Goal: Information Seeking & Learning: Learn about a topic

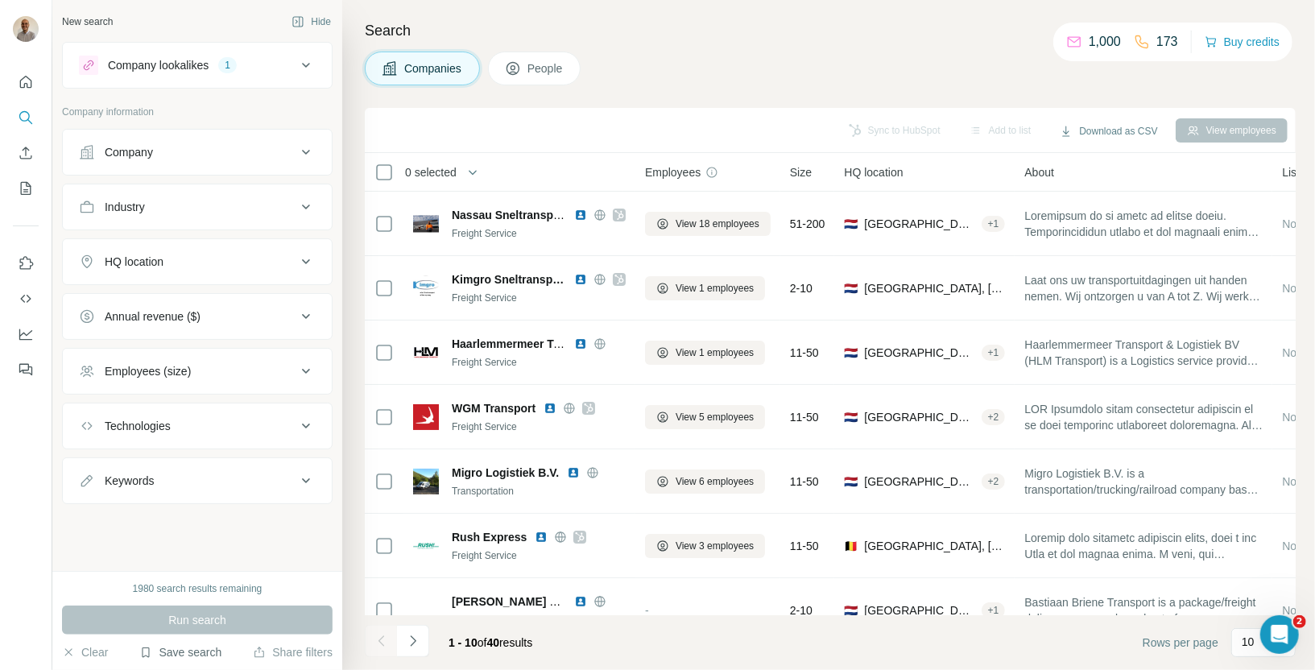
click at [213, 655] on button "Save search" at bounding box center [180, 652] width 82 height 16
click at [216, 625] on div "View my saved searches" at bounding box center [225, 624] width 170 height 32
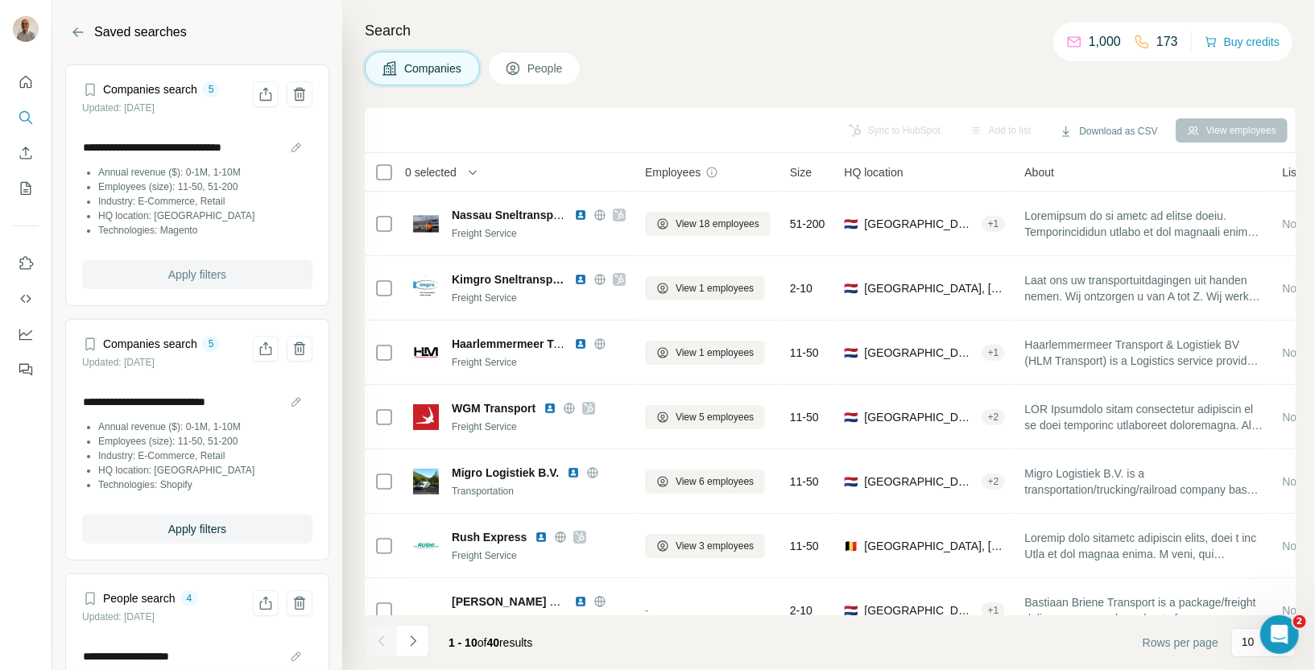
click at [188, 282] on button "Apply filters" at bounding box center [197, 274] width 230 height 29
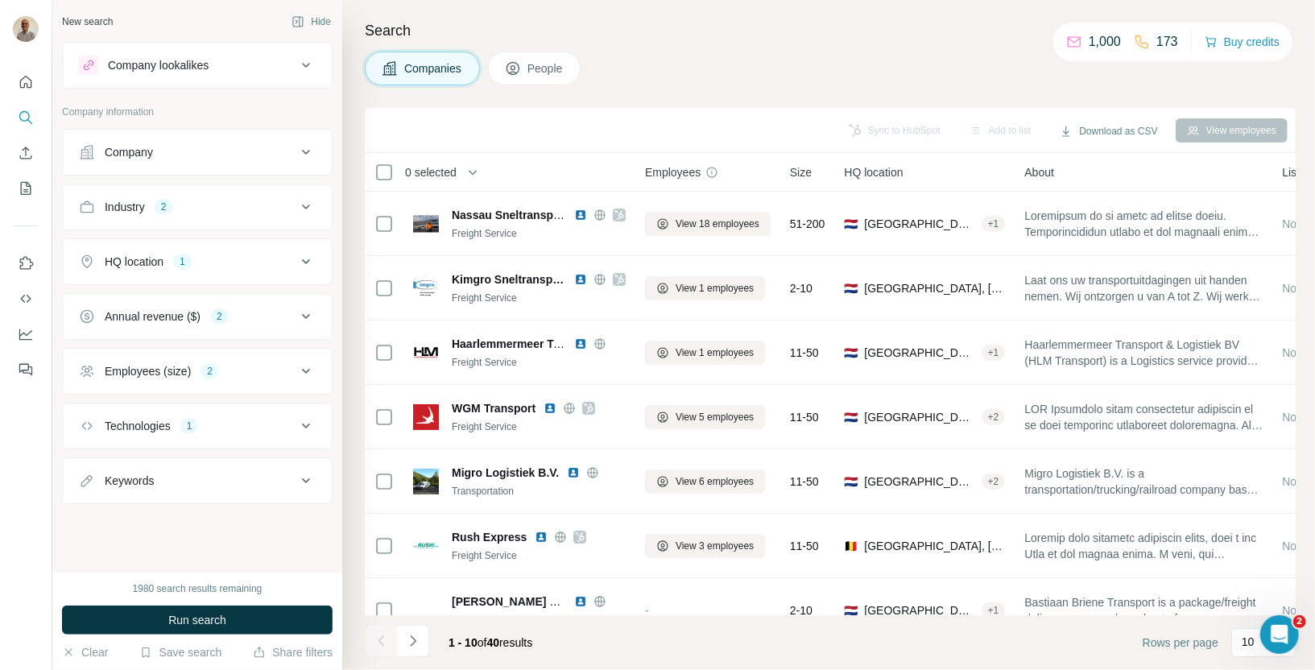
click at [263, 210] on div "Industry 2" at bounding box center [187, 207] width 217 height 16
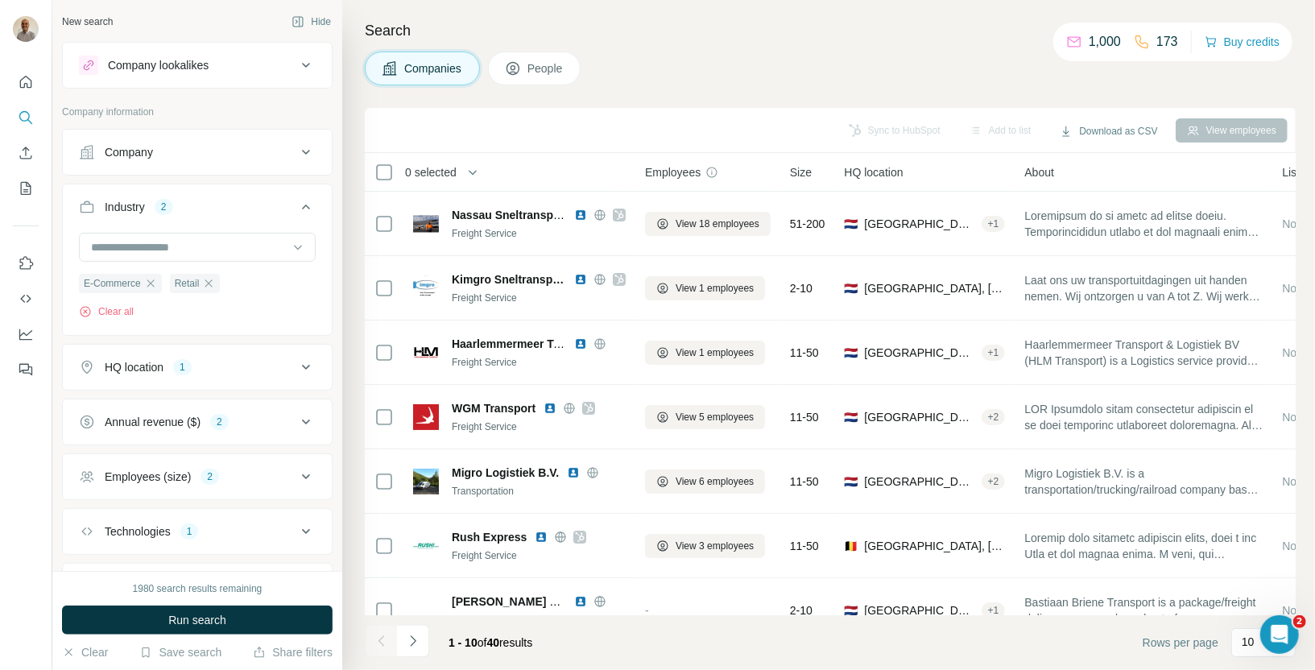
click at [263, 210] on div "Industry 2" at bounding box center [187, 207] width 217 height 16
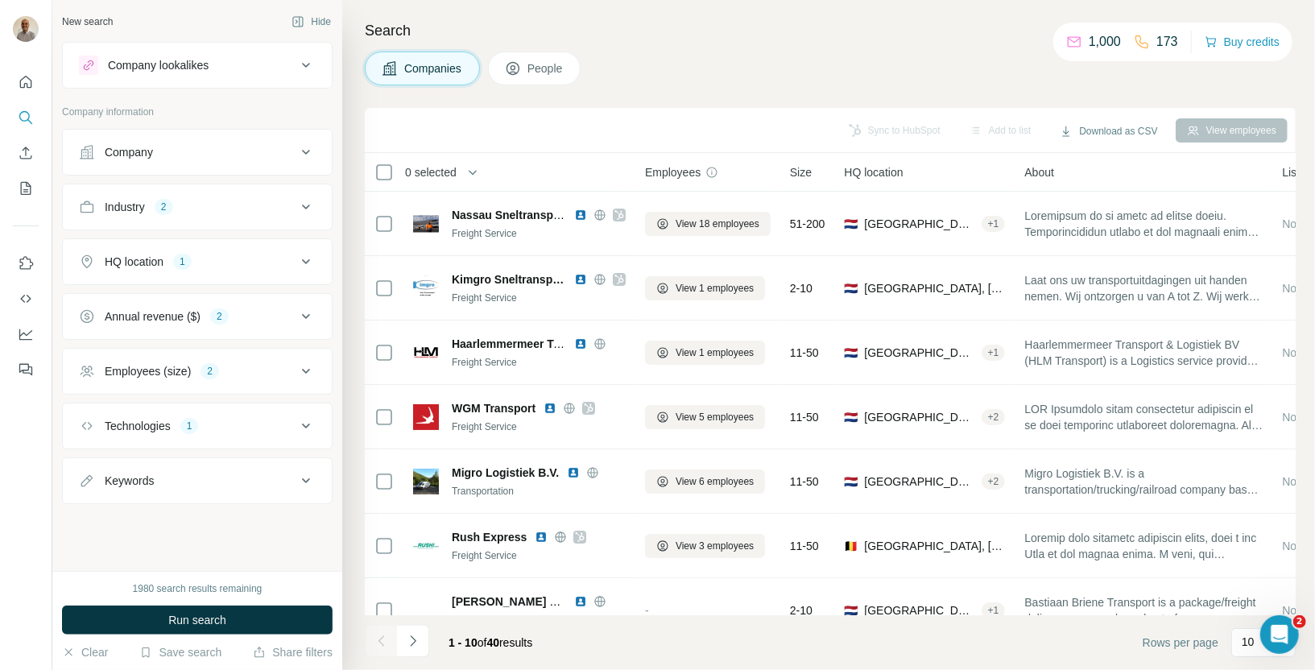
click at [264, 426] on div "Technologies 1" at bounding box center [187, 426] width 217 height 16
click at [137, 497] on icon "button" at bounding box center [131, 502] width 13 height 13
click at [121, 455] on input "text" at bounding box center [197, 466] width 237 height 29
type input "****"
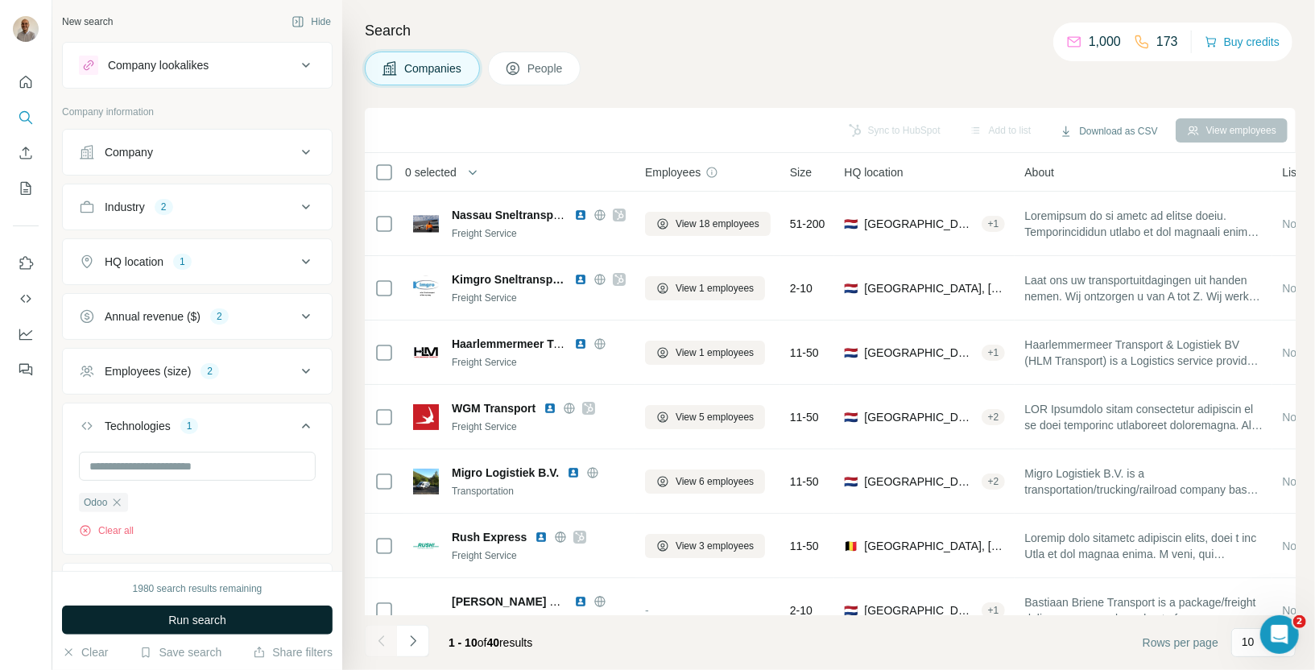
click at [234, 614] on button "Run search" at bounding box center [197, 620] width 271 height 29
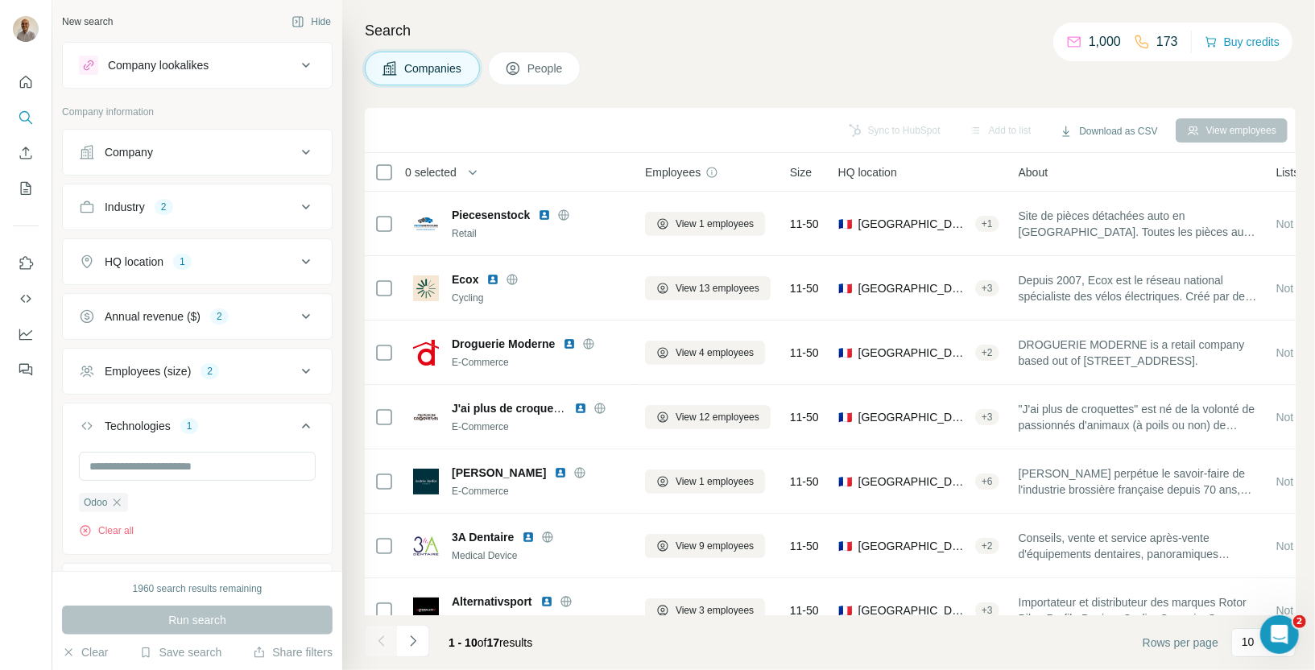
click at [271, 210] on div "Industry 2" at bounding box center [187, 207] width 217 height 16
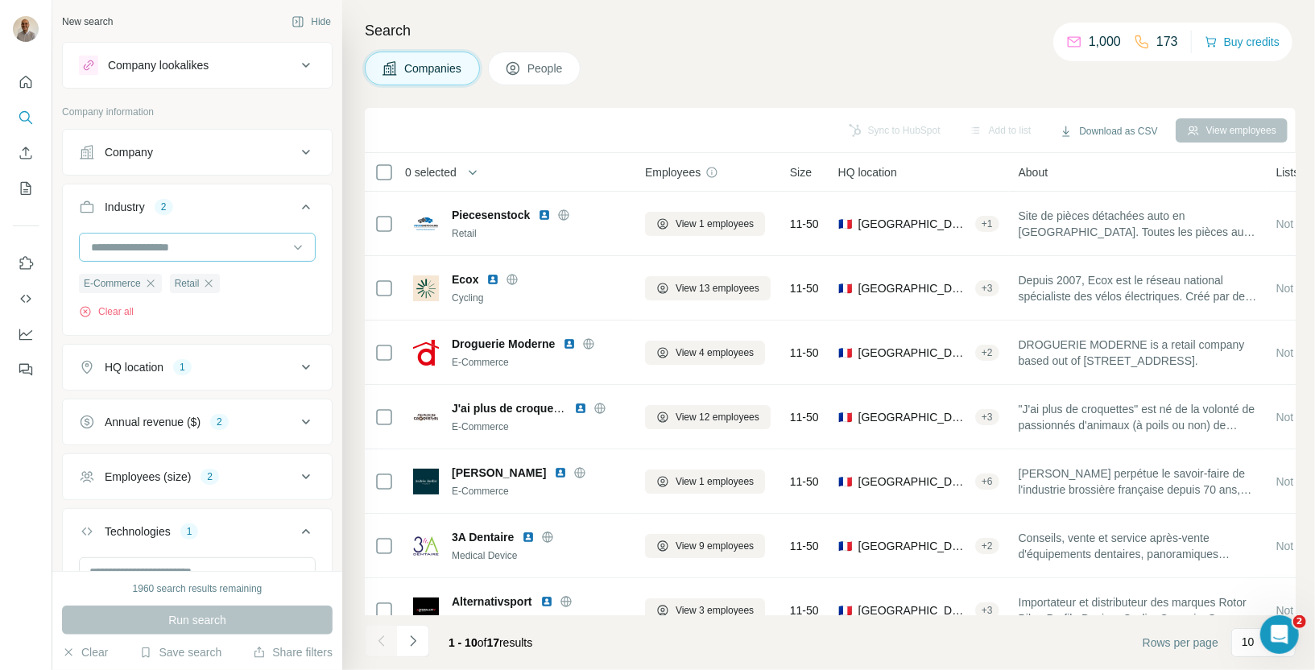
click at [167, 246] on input at bounding box center [188, 247] width 199 height 18
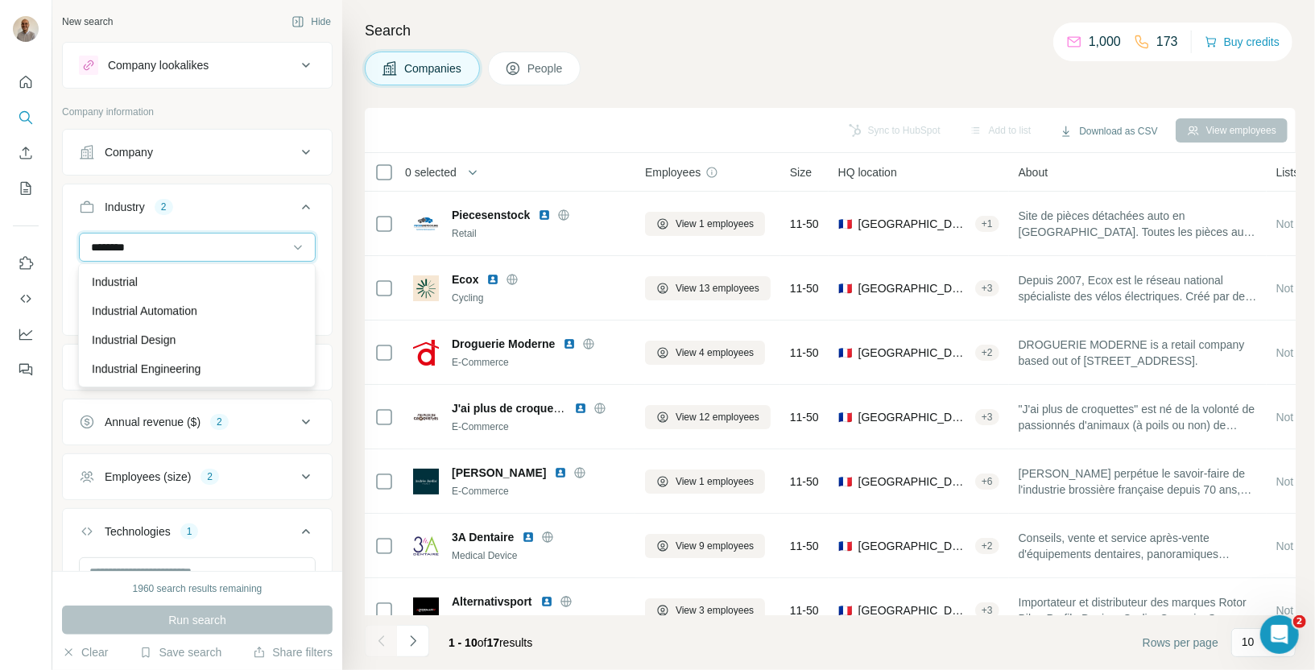
type input "********"
click at [172, 284] on div "Industrial Industrial Automation Industrial Design Industrial Engineering Indus…" at bounding box center [197, 325] width 238 height 124
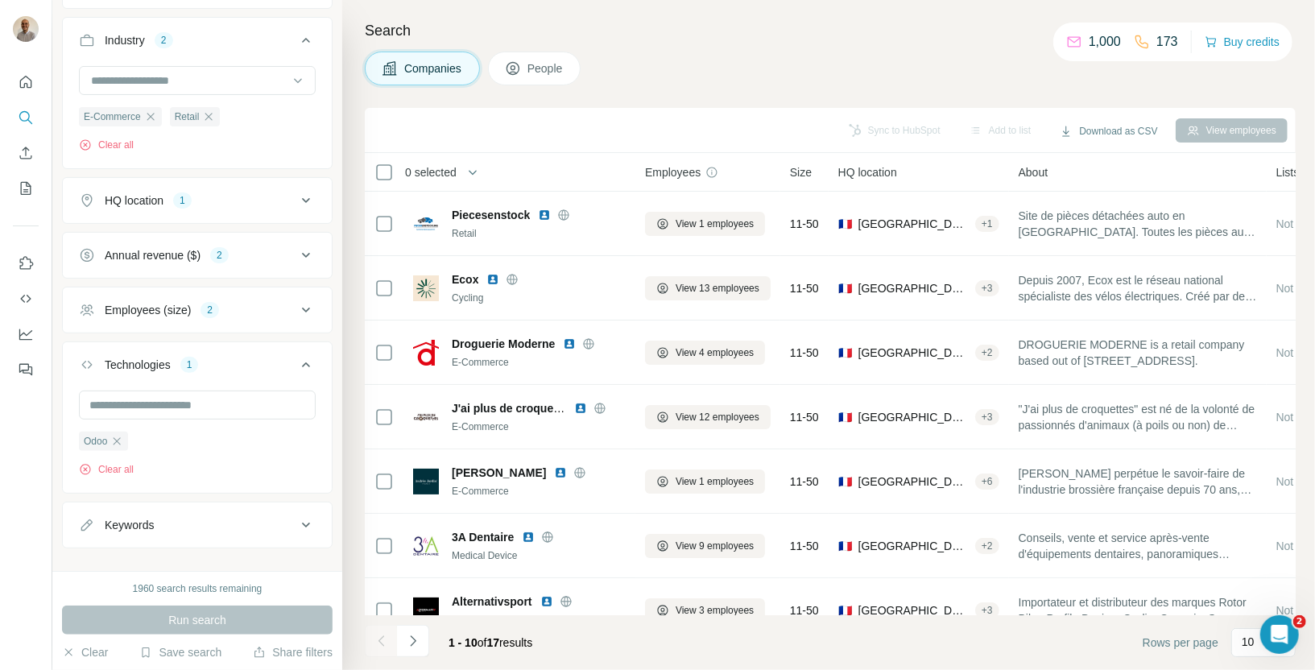
scroll to position [169, 0]
click at [273, 267] on button "Annual revenue ($) 2" at bounding box center [197, 253] width 269 height 39
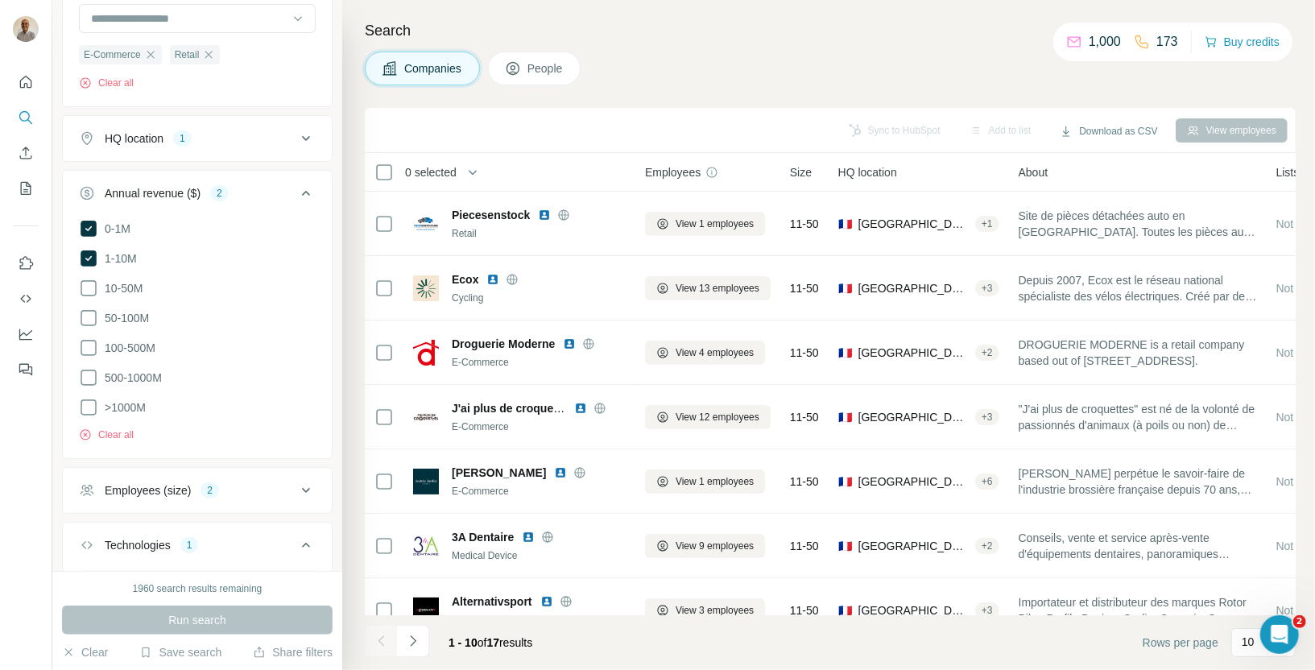
scroll to position [236, 0]
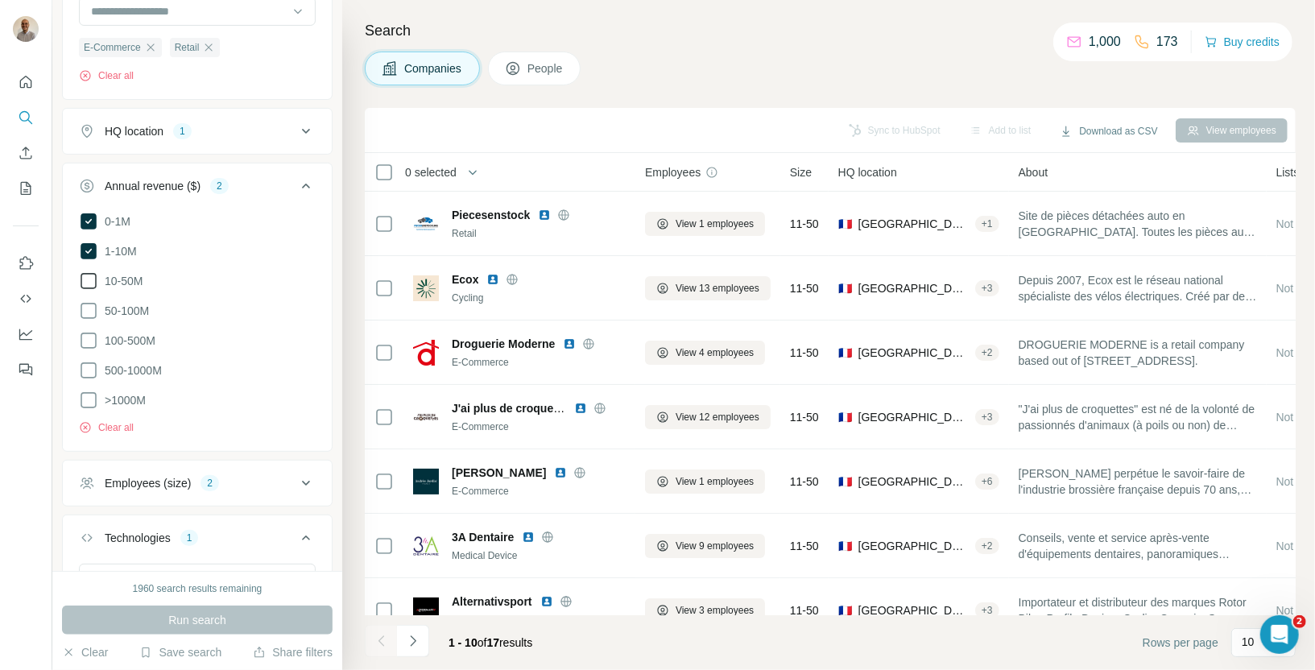
click at [83, 274] on icon at bounding box center [88, 280] width 19 height 19
click at [96, 215] on icon at bounding box center [88, 221] width 19 height 19
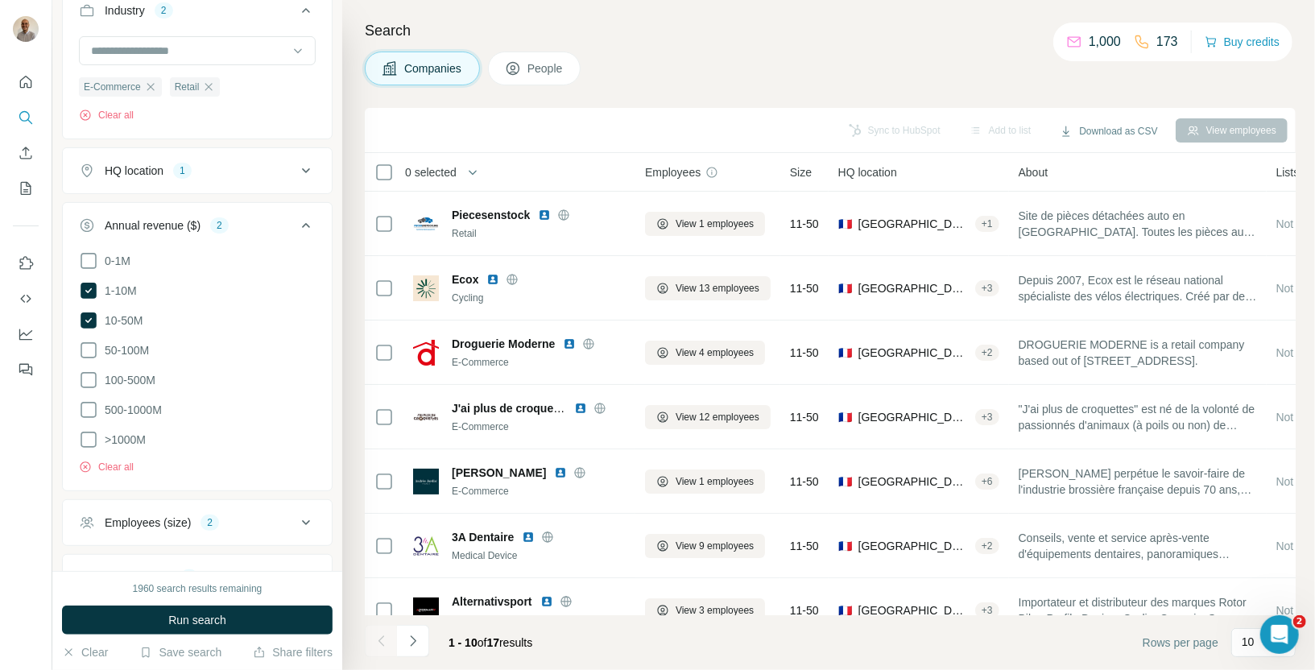
scroll to position [235, 0]
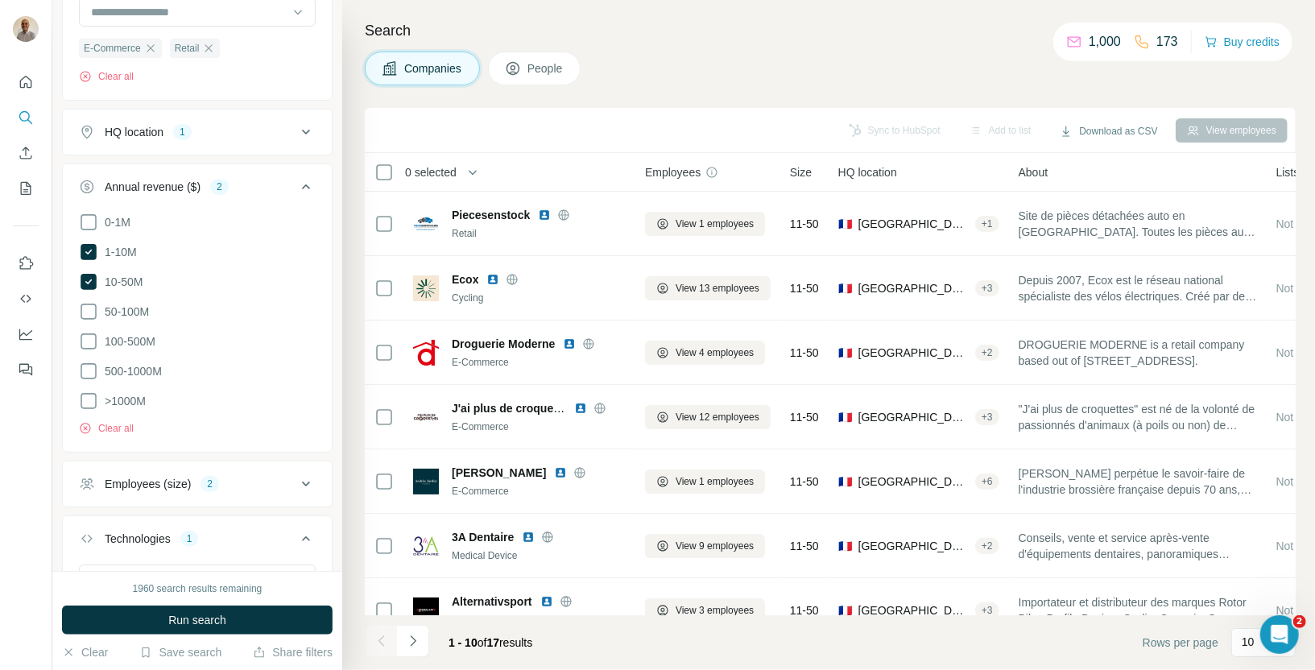
click at [231, 133] on div "HQ location 1" at bounding box center [187, 132] width 217 height 16
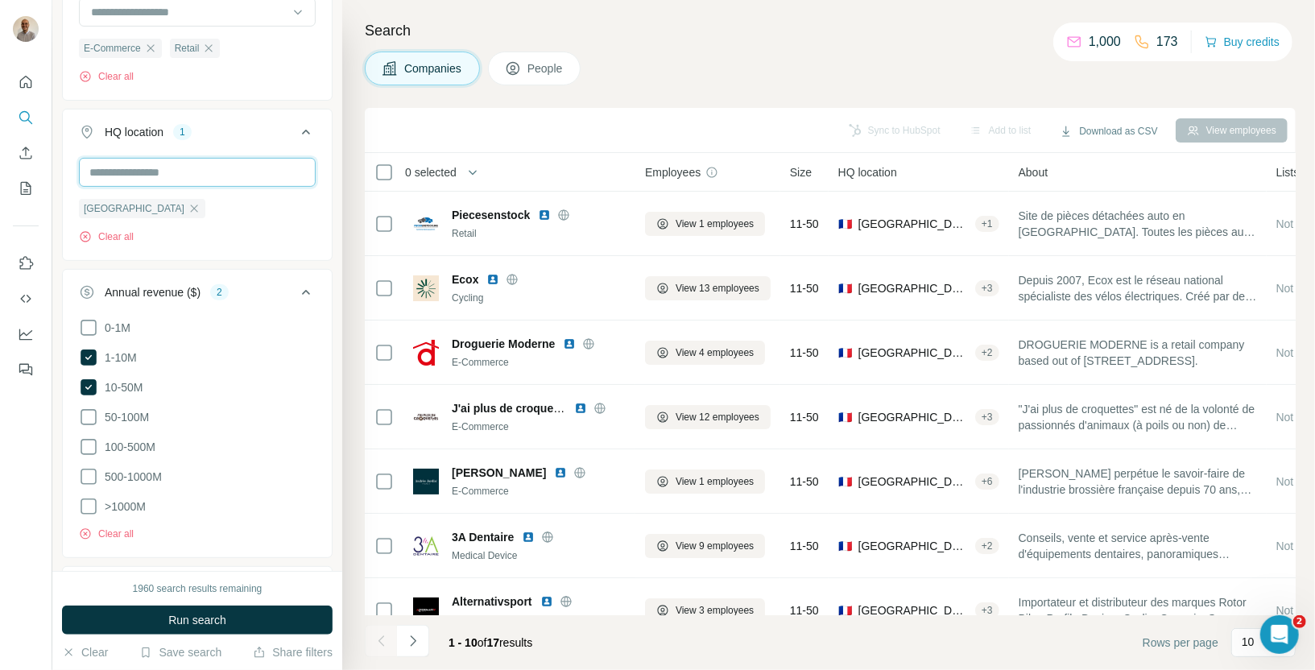
click at [198, 166] on input "text" at bounding box center [197, 172] width 237 height 29
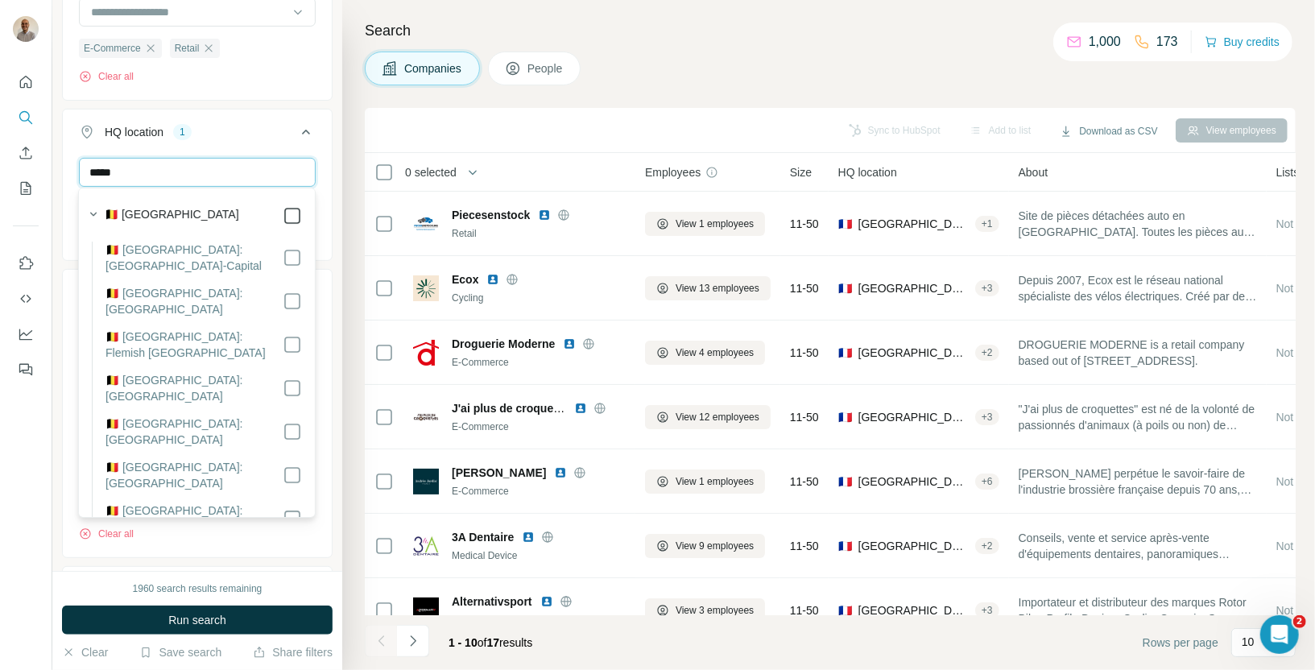
type input "*****"
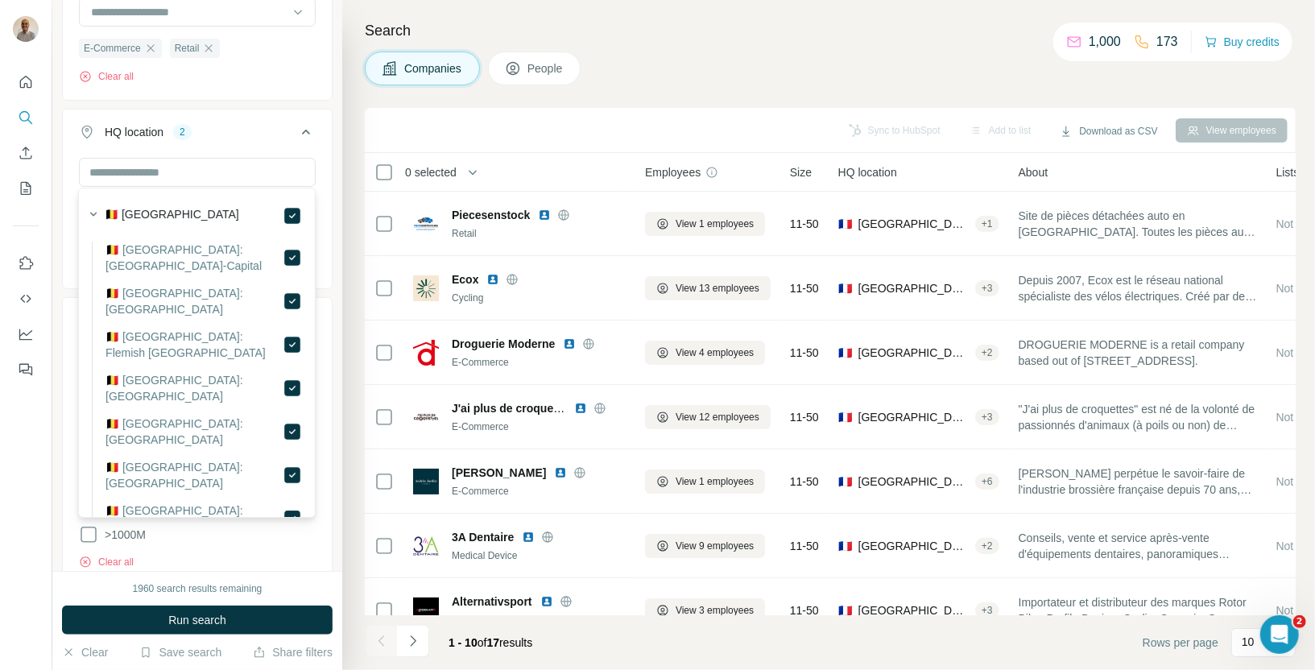
click at [299, 130] on icon at bounding box center [305, 131] width 19 height 19
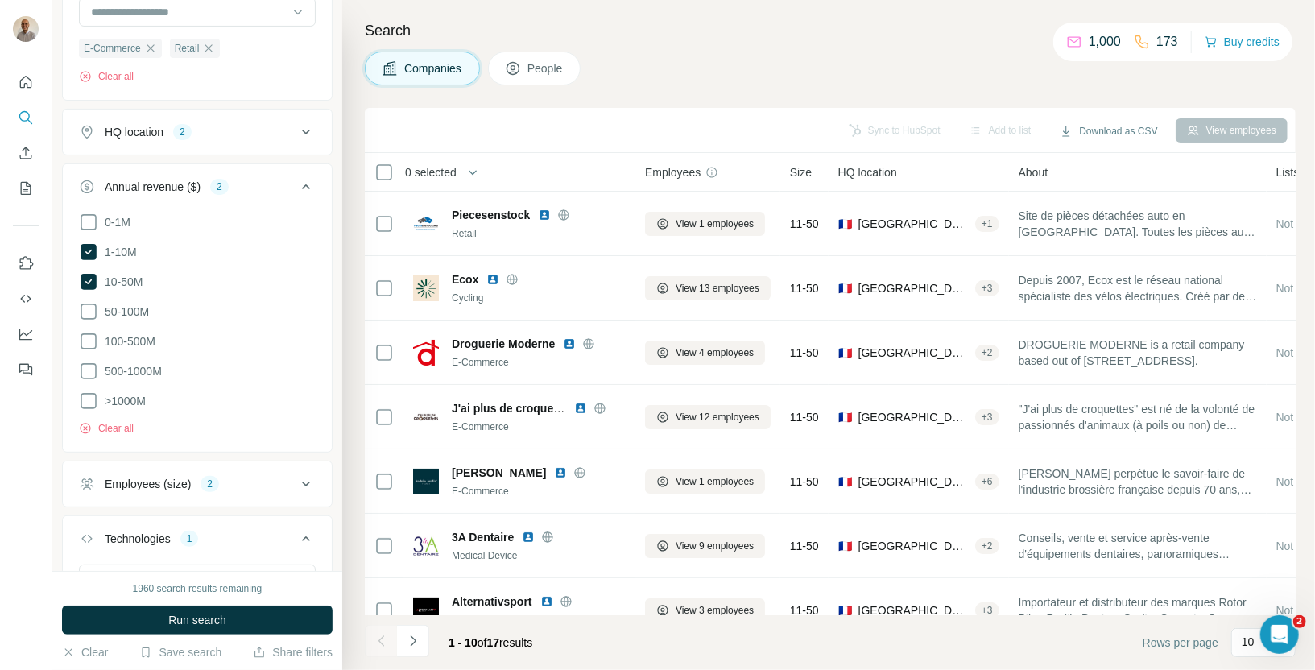
scroll to position [422, 0]
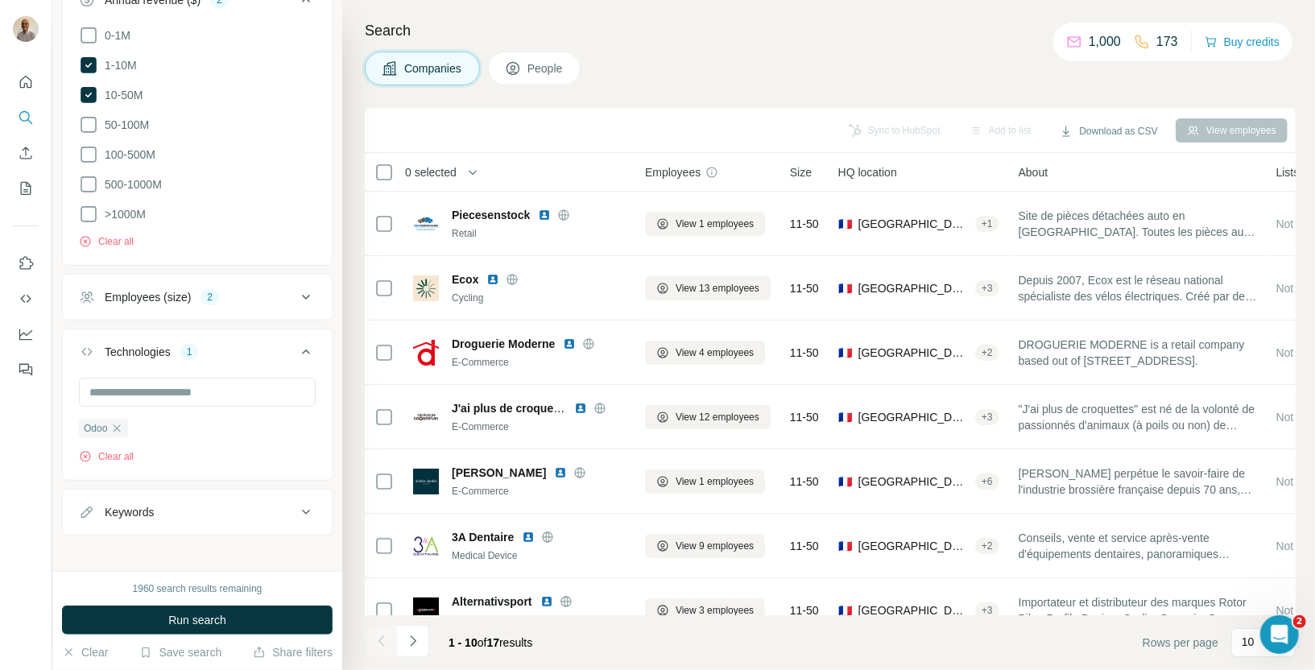
click at [295, 291] on div "Employees (size) 2" at bounding box center [187, 297] width 217 height 16
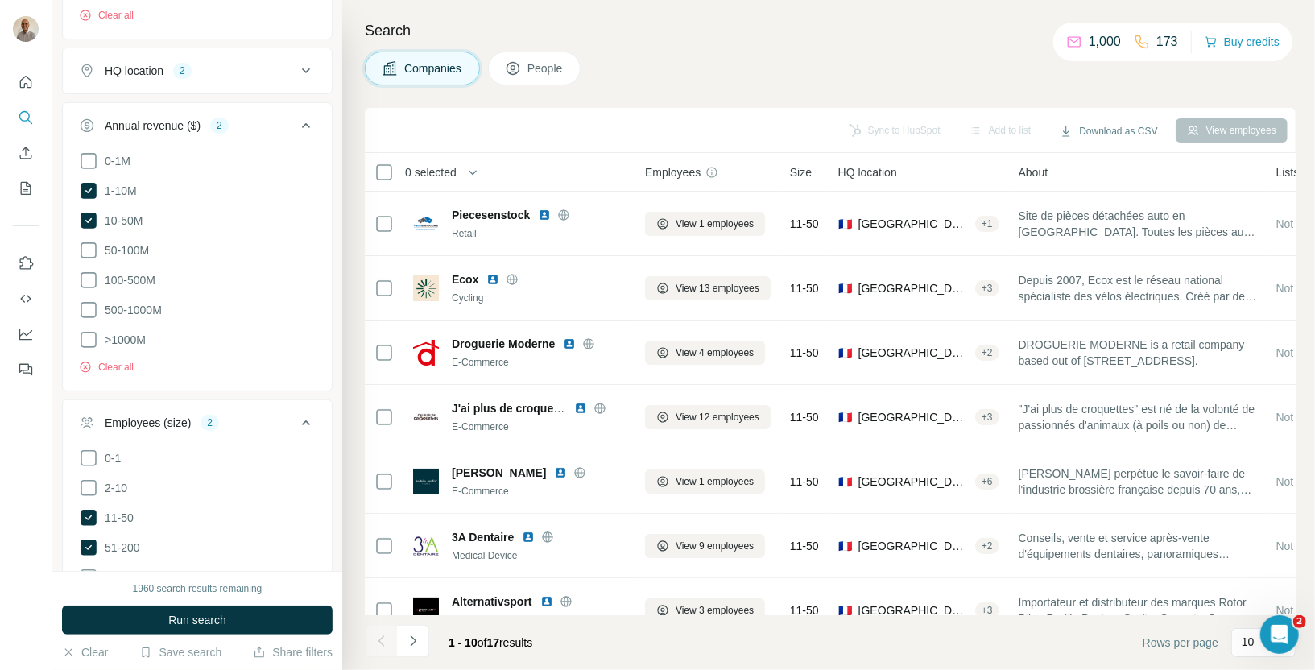
scroll to position [63, 0]
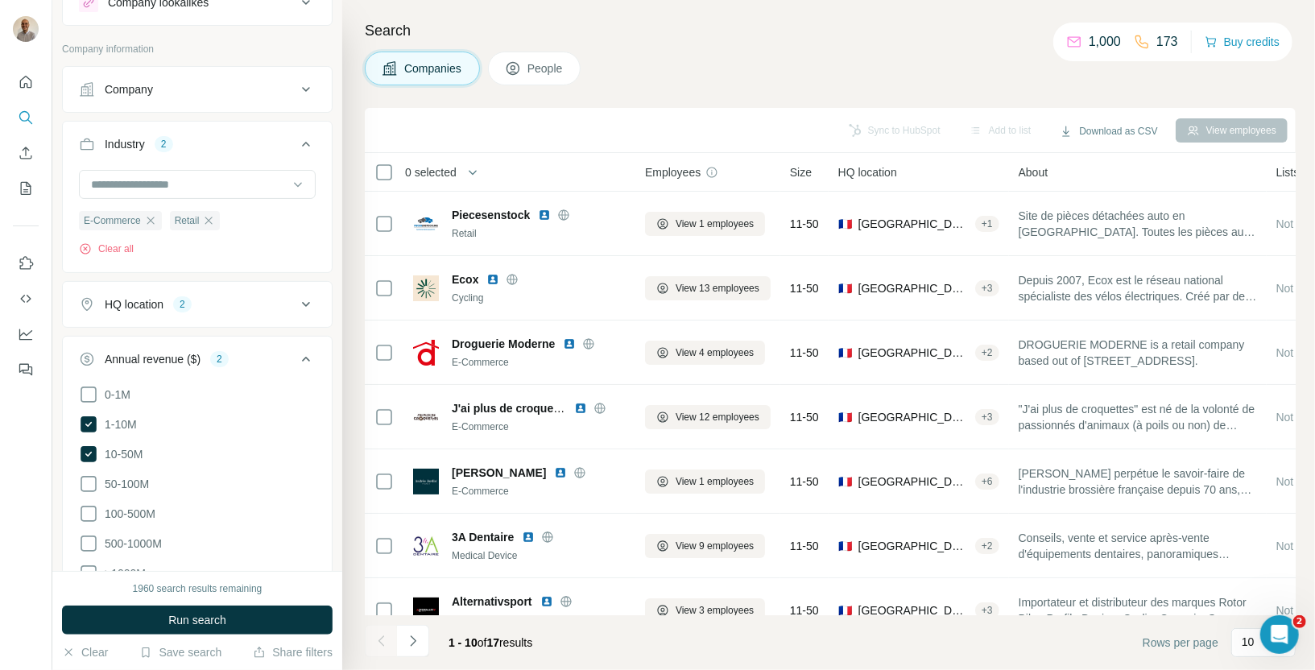
click at [201, 635] on div "1960 search results remaining Run search Clear Save search Share filters" at bounding box center [197, 620] width 290 height 99
click at [202, 611] on button "Run search" at bounding box center [197, 620] width 271 height 29
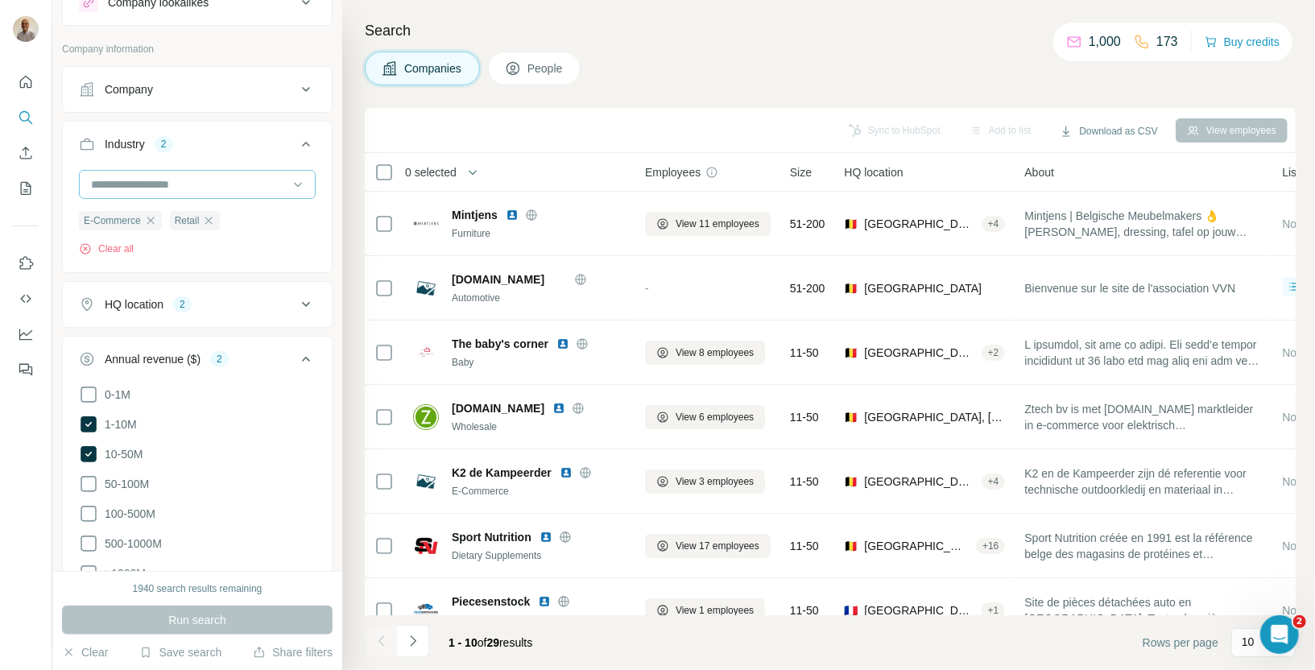
click at [172, 176] on input at bounding box center [188, 185] width 199 height 18
click at [223, 176] on input at bounding box center [188, 185] width 199 height 18
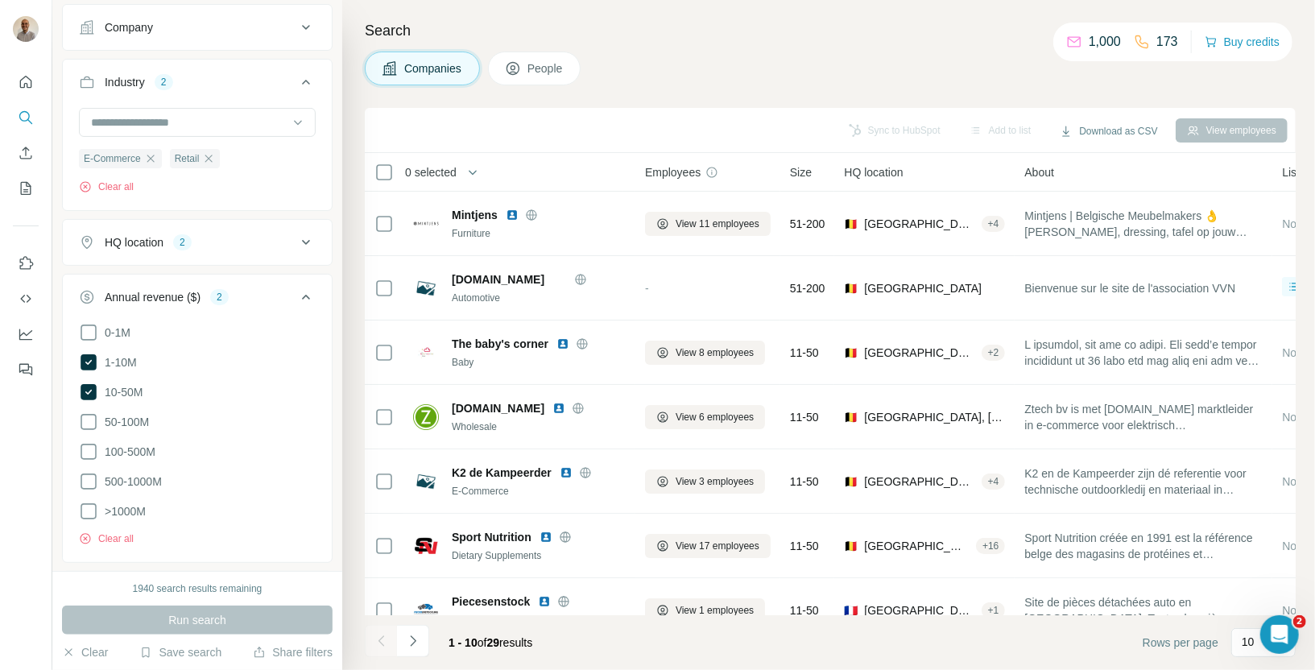
scroll to position [0, 0]
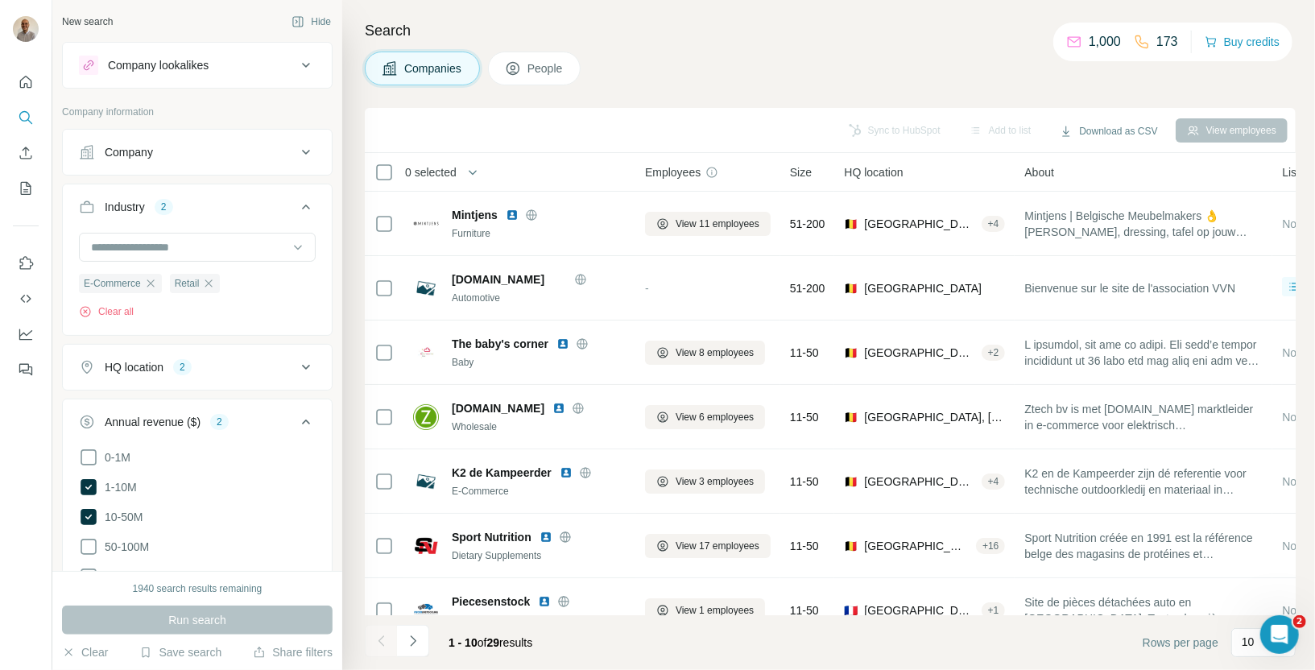
click at [275, 140] on button "Company" at bounding box center [197, 152] width 269 height 39
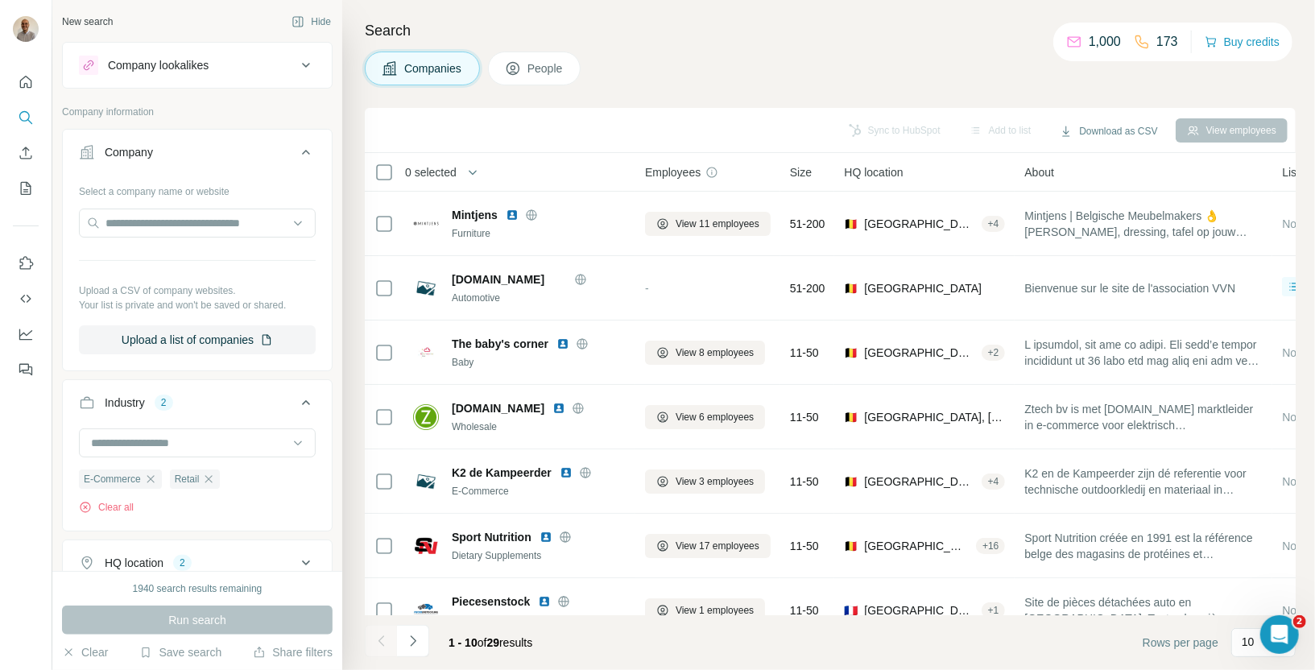
click at [275, 140] on button "Company" at bounding box center [197, 155] width 269 height 45
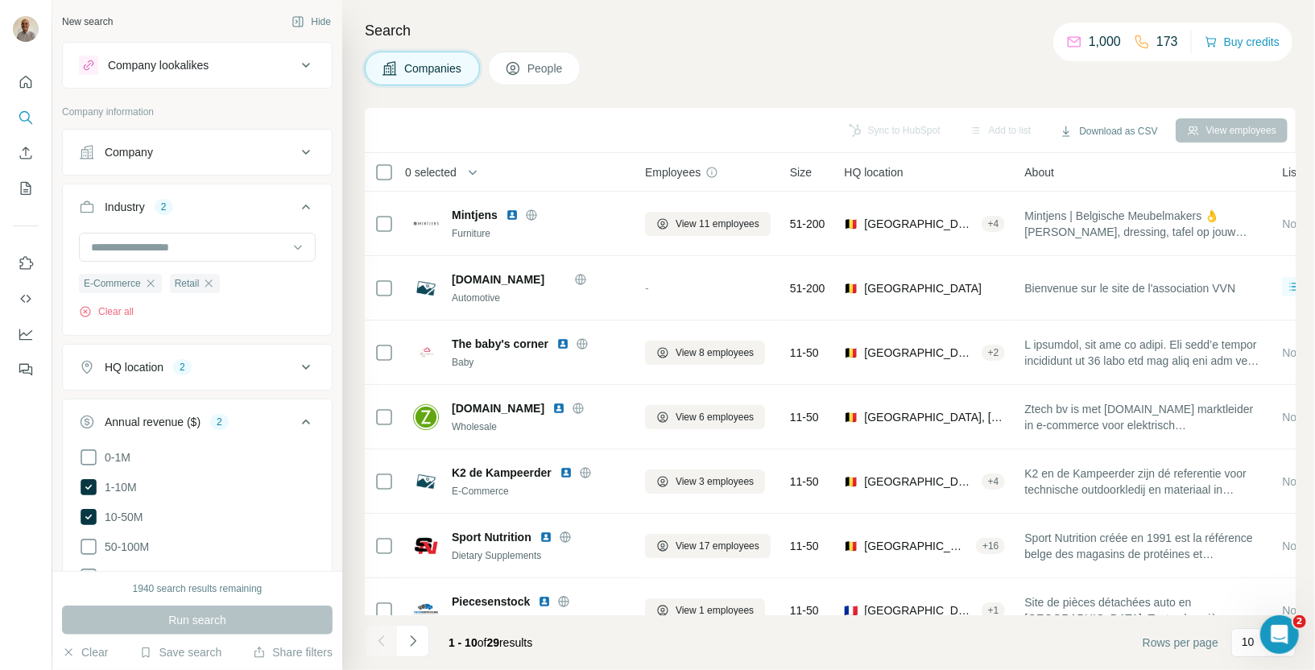
click at [307, 205] on icon at bounding box center [306, 207] width 8 height 5
